Goal: Understand process/instructions: Learn how to perform a task or action

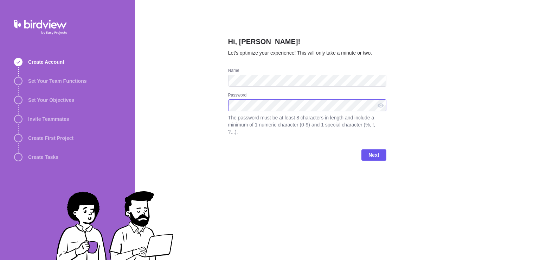
click at [223, 104] on div "Hi, [PERSON_NAME]! Let’s optimize your experience! This will only take a minute…" at bounding box center [337, 130] width 405 height 260
click at [381, 107] on div at bounding box center [380, 105] width 11 height 12
click at [382, 105] on div at bounding box center [380, 105] width 11 height 12
click at [379, 151] on span "Next" at bounding box center [374, 155] width 11 height 8
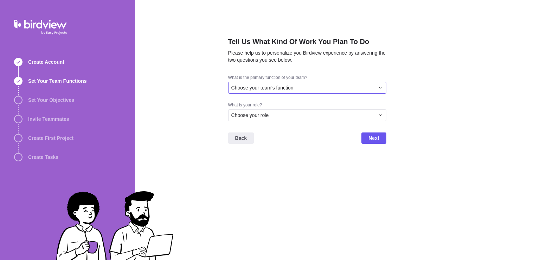
click at [382, 87] on icon at bounding box center [381, 88] width 6 height 6
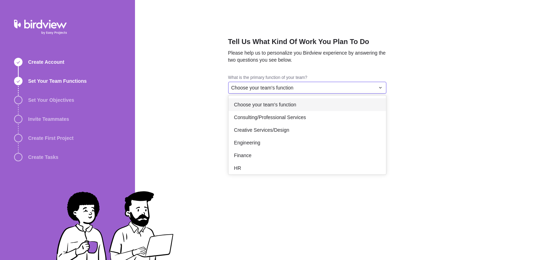
click at [382, 87] on icon at bounding box center [381, 88] width 6 height 6
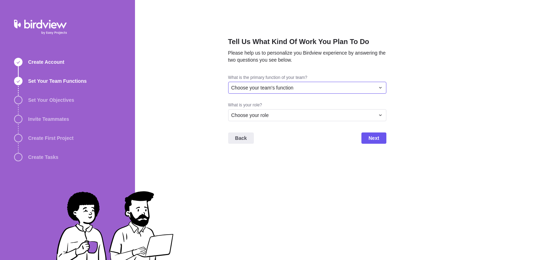
click at [382, 88] on icon at bounding box center [381, 88] width 6 height 6
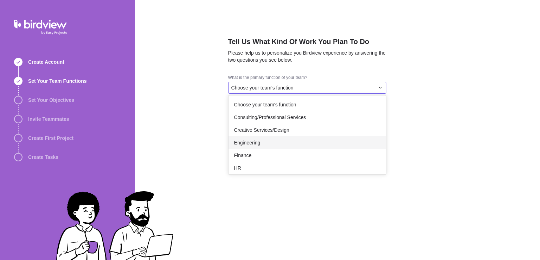
click at [250, 141] on span "Engineering" at bounding box center [247, 142] width 26 height 7
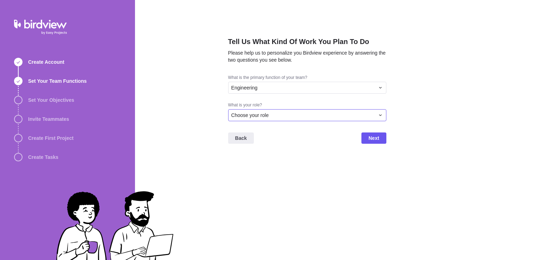
click at [382, 115] on icon at bounding box center [381, 115] width 6 height 6
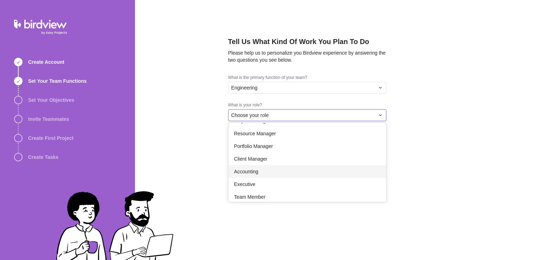
scroll to position [41, 0]
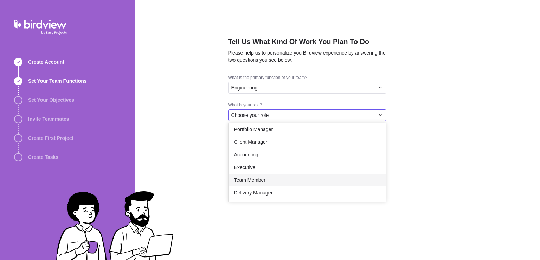
click at [258, 179] on span "Team Member" at bounding box center [249, 179] width 31 height 7
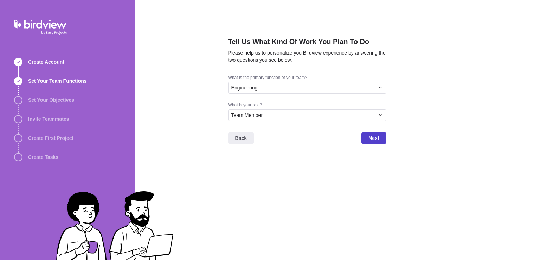
click at [374, 137] on span "Next" at bounding box center [374, 138] width 11 height 8
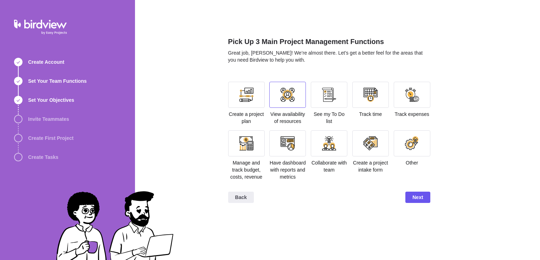
click at [286, 90] on div at bounding box center [288, 95] width 14 height 14
click at [422, 196] on span "Next" at bounding box center [418, 197] width 11 height 8
